Goal: Information Seeking & Learning: Learn about a topic

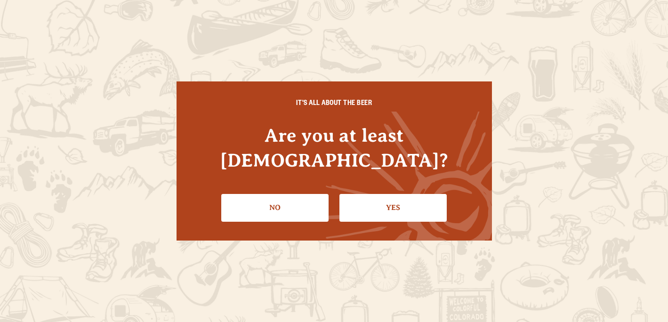
click at [375, 187] on li "Yes" at bounding box center [393, 204] width 107 height 34
click at [387, 194] on link "Yes" at bounding box center [393, 207] width 107 height 27
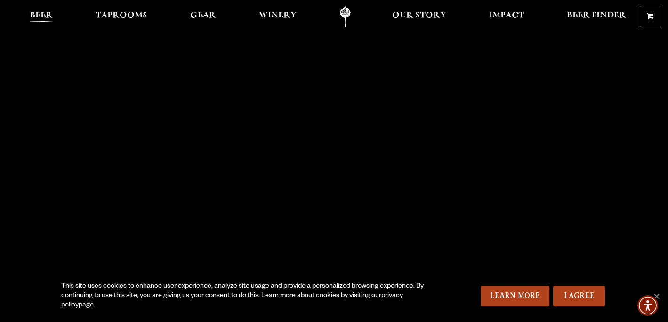
click at [41, 15] on span "Beer" at bounding box center [41, 16] width 23 height 8
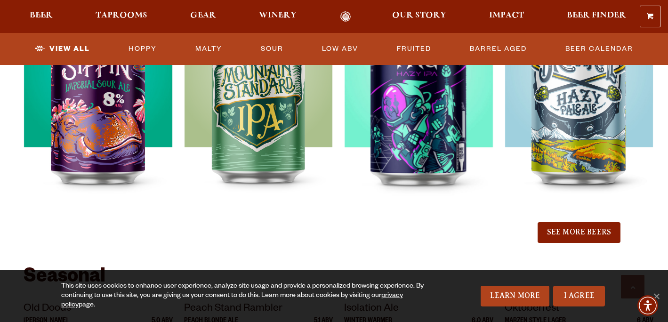
scroll to position [1076, 0]
click at [561, 228] on button "See More Beers" at bounding box center [579, 233] width 83 height 21
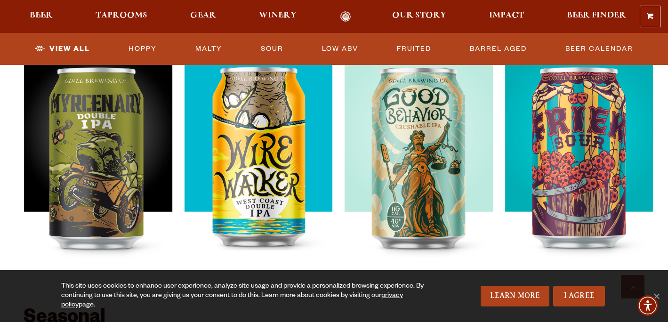
scroll to position [1290, 0]
